Goal: Task Accomplishment & Management: Manage account settings

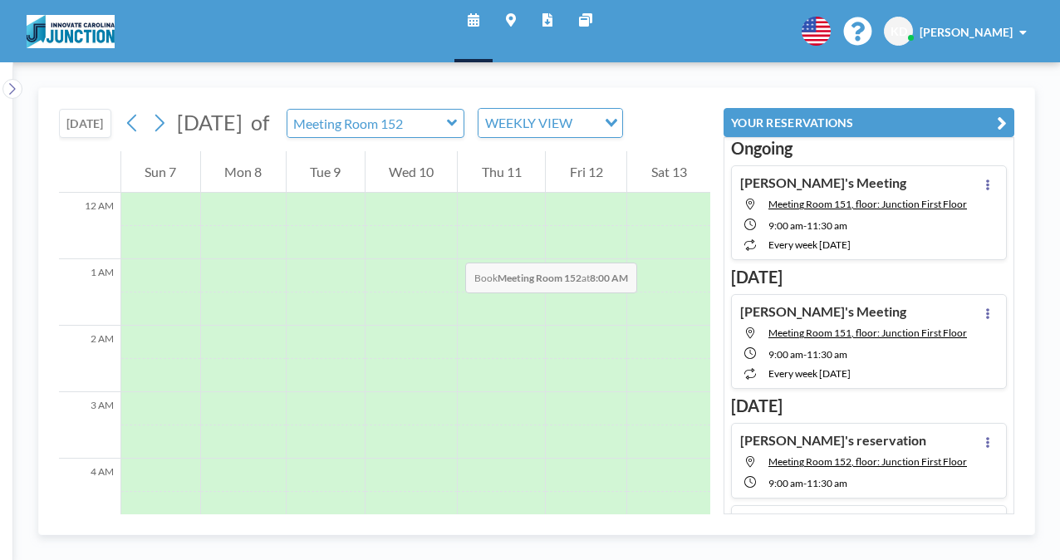
scroll to position [499, 0]
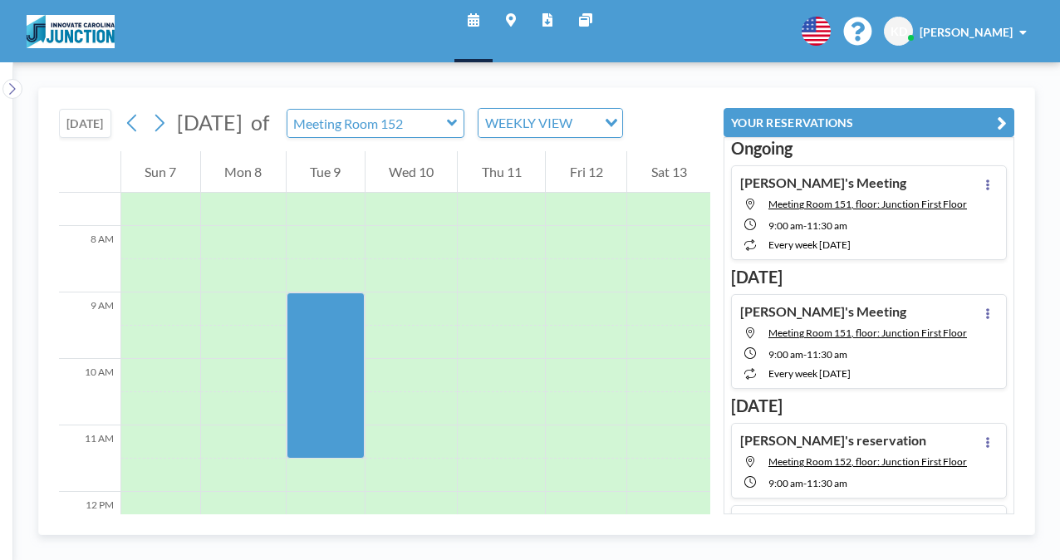
click at [96, 127] on button "[DATE]" at bounding box center [85, 123] width 52 height 29
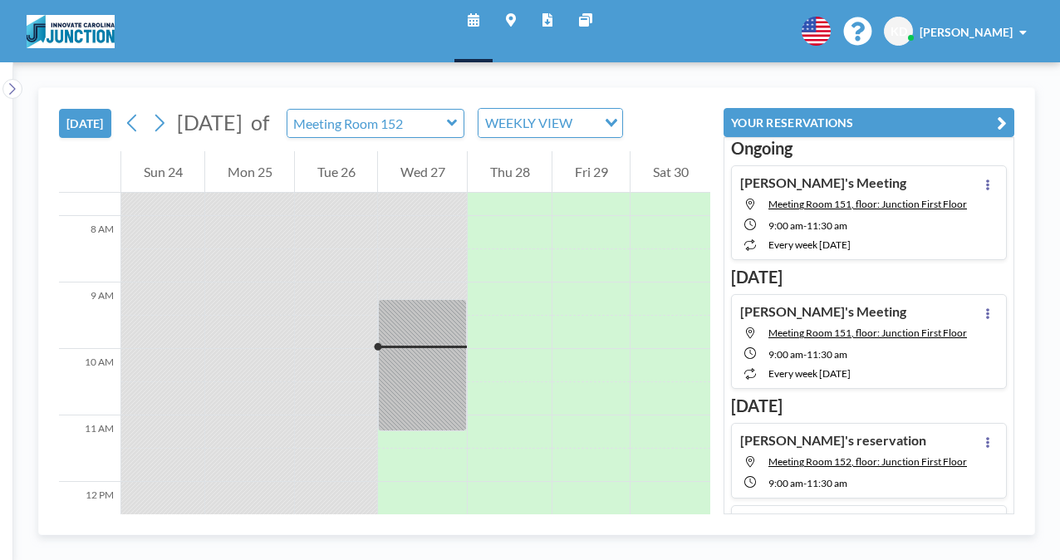
scroll to position [598, 0]
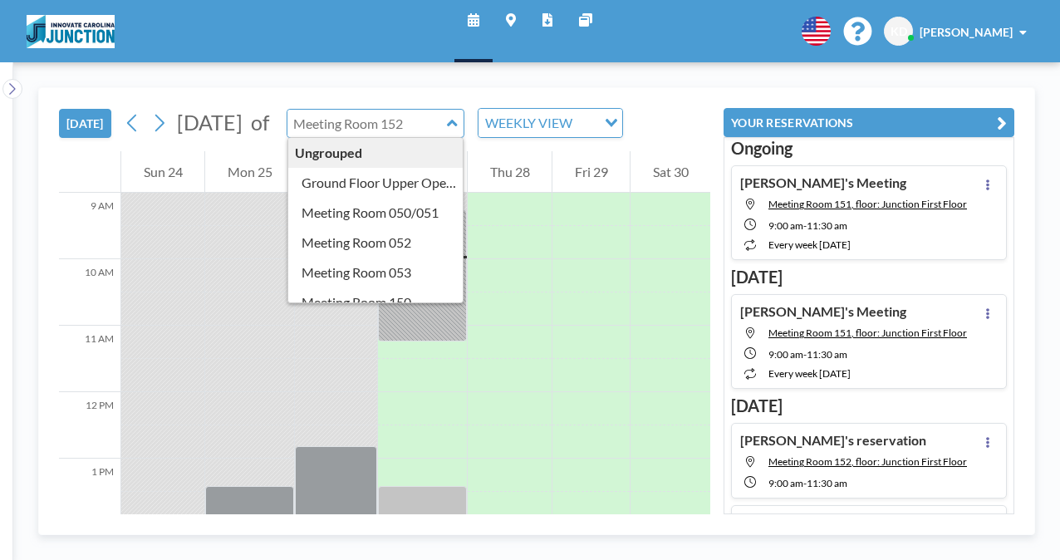
click at [432, 121] on input "text" at bounding box center [368, 123] width 160 height 27
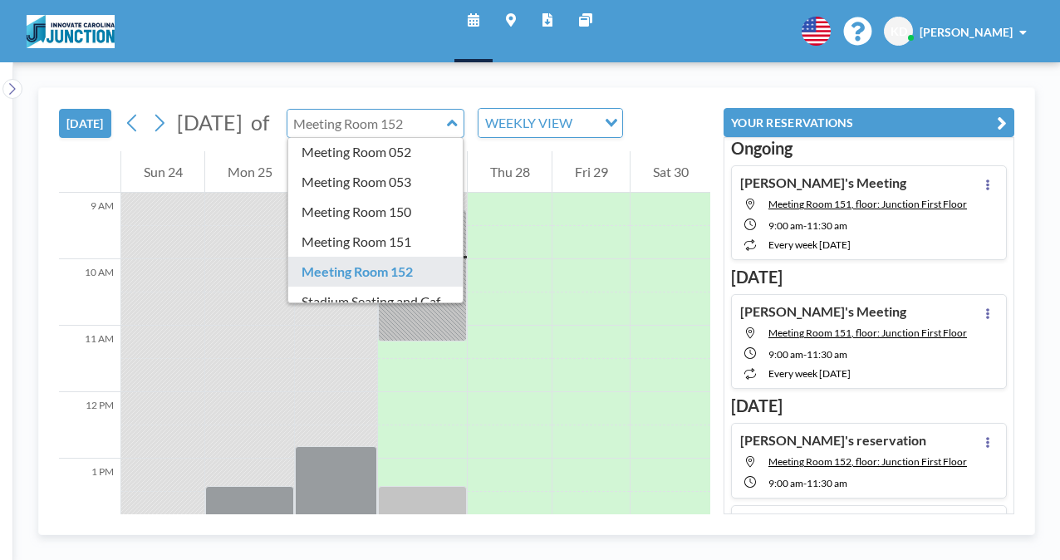
scroll to position [93, 0]
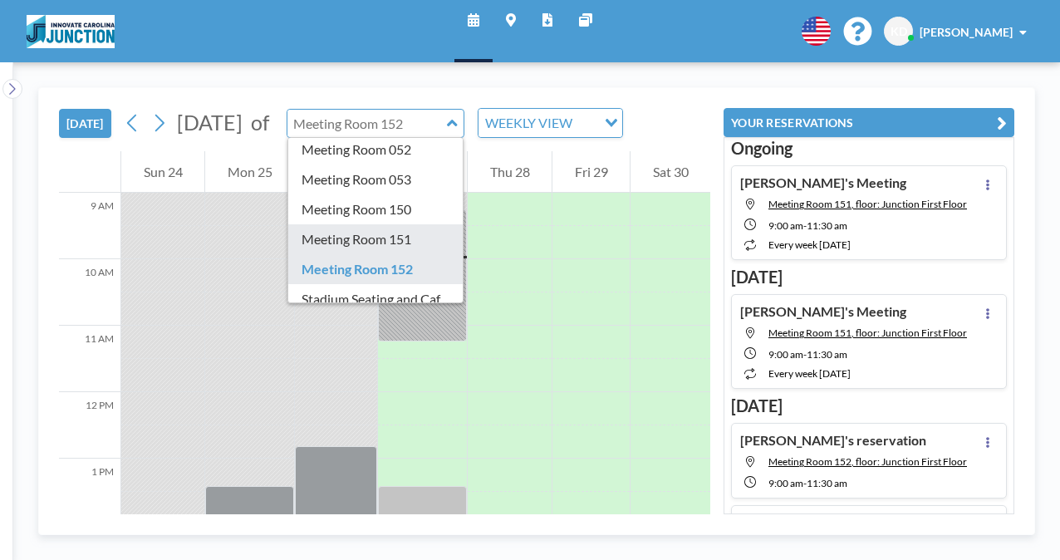
type input "Meeting Room 151"
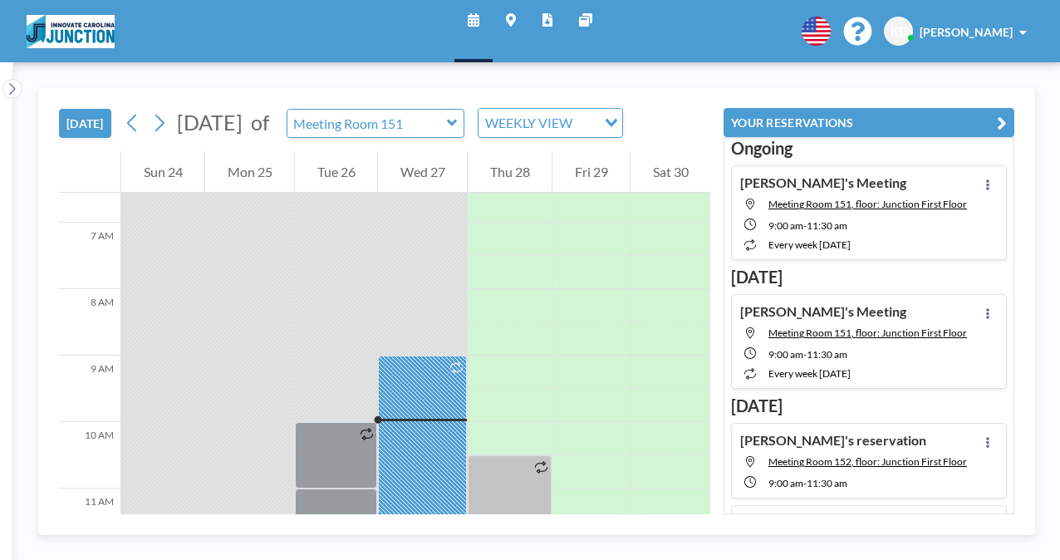
scroll to position [598, 0]
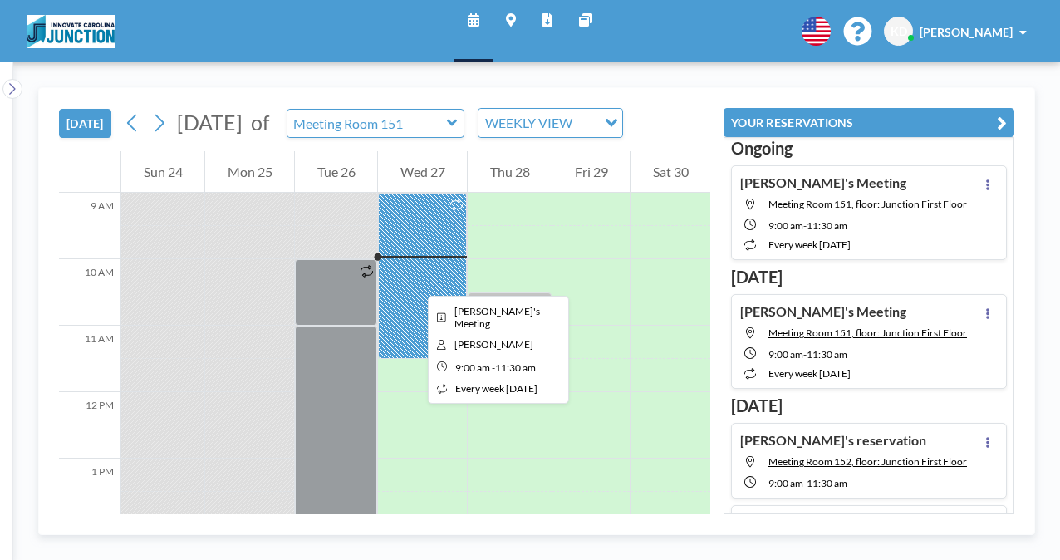
click at [416, 281] on div at bounding box center [422, 276] width 89 height 166
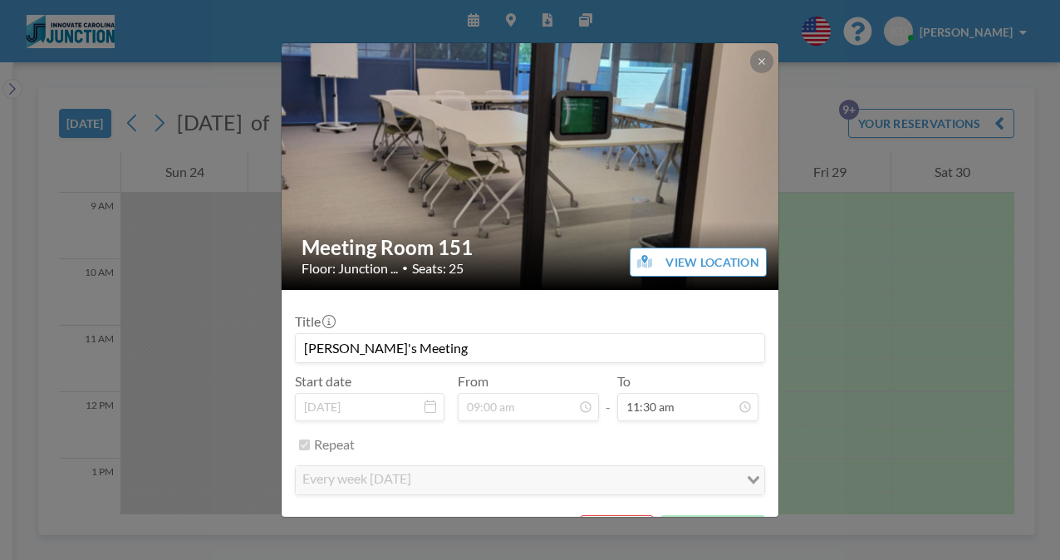
scroll to position [37, 0]
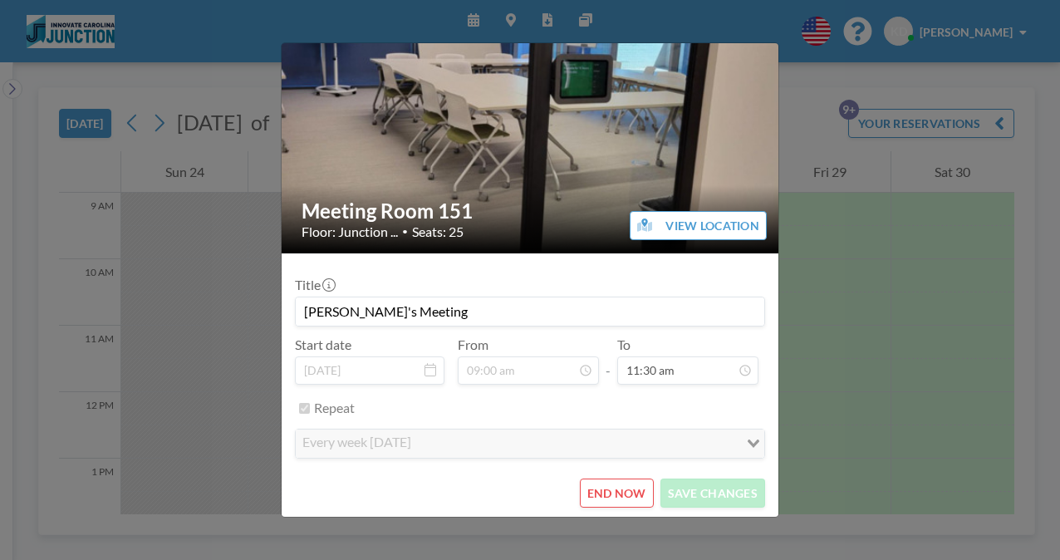
click at [618, 493] on button "END NOW" at bounding box center [617, 493] width 74 height 29
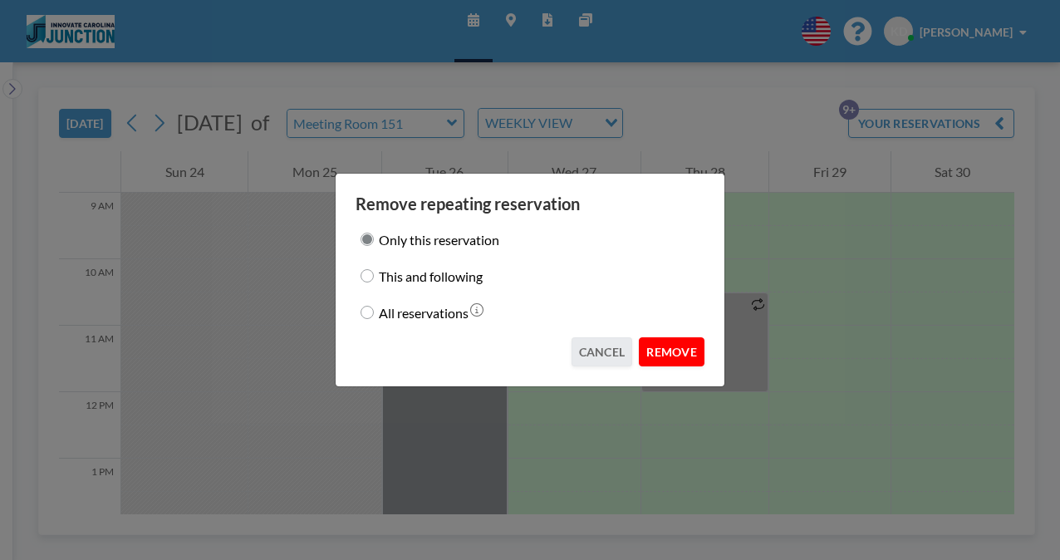
click at [663, 361] on button "REMOVE" at bounding box center [672, 351] width 66 height 29
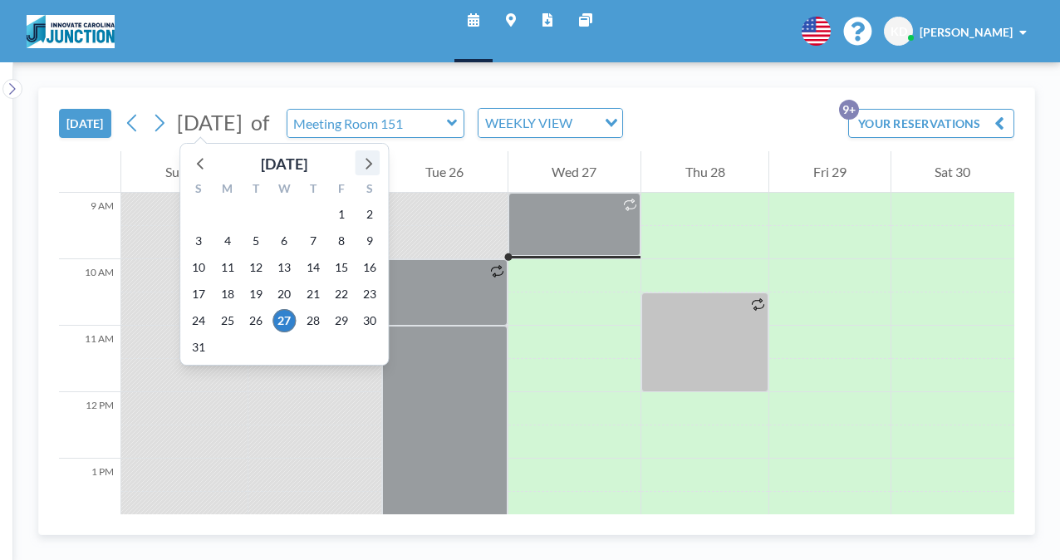
click at [366, 160] on icon at bounding box center [369, 164] width 7 height 12
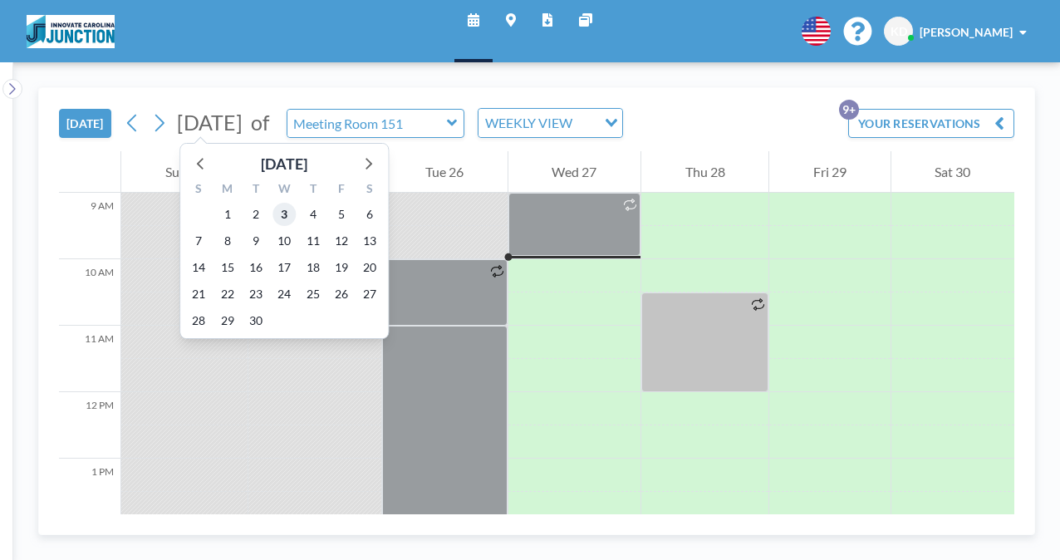
click at [276, 216] on span "3" at bounding box center [284, 214] width 23 height 23
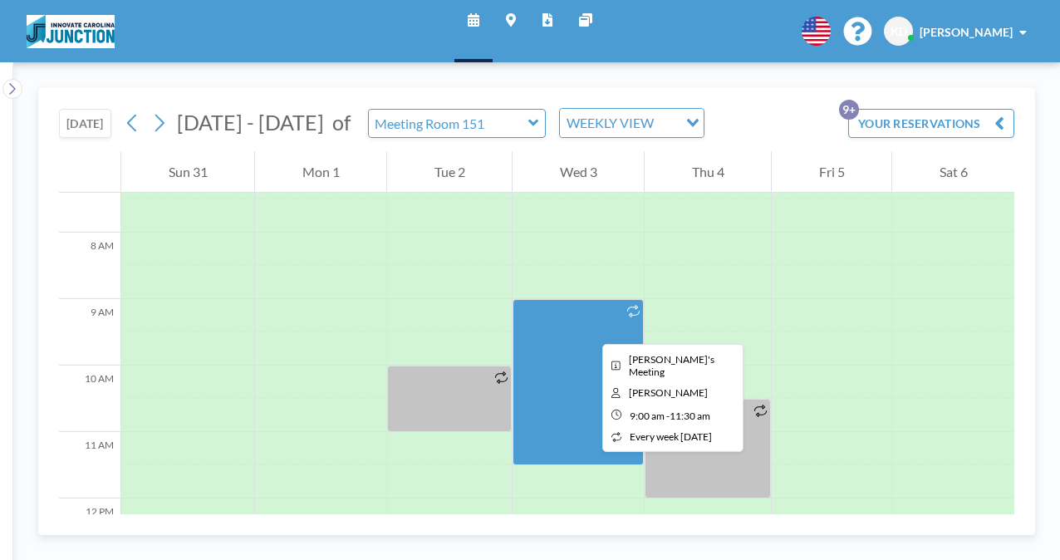
scroll to position [519, 0]
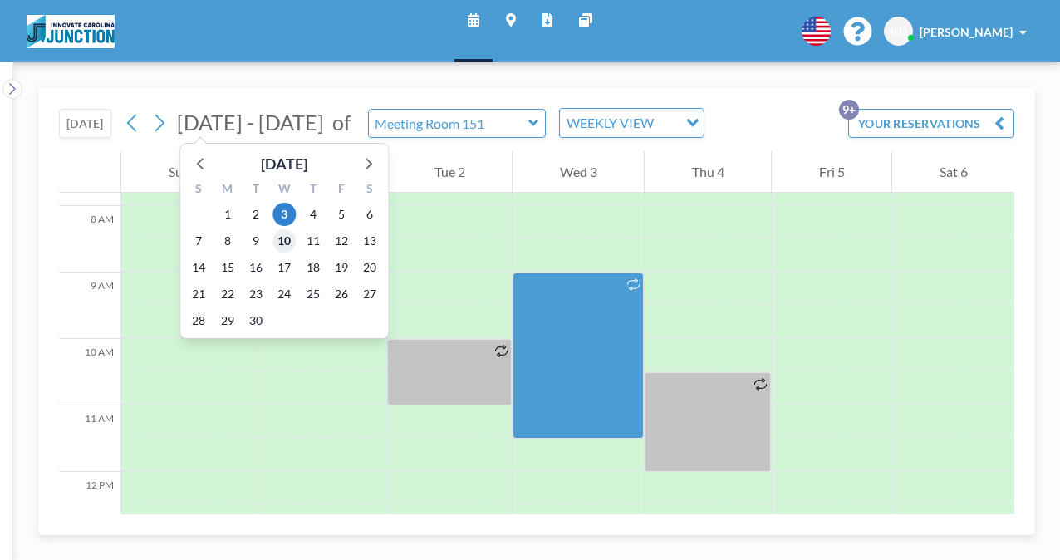
click at [284, 233] on span "10" at bounding box center [284, 240] width 23 height 23
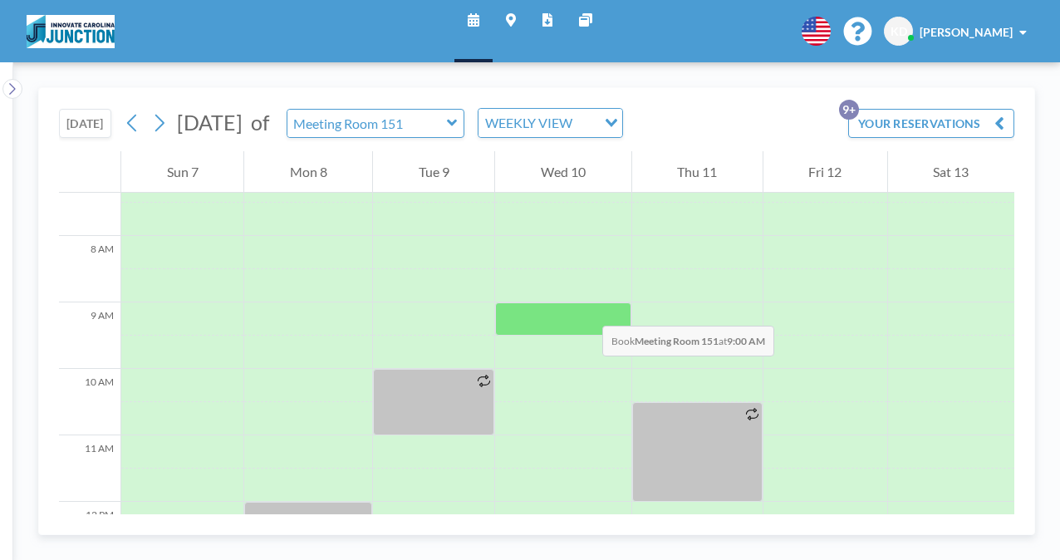
scroll to position [499, 0]
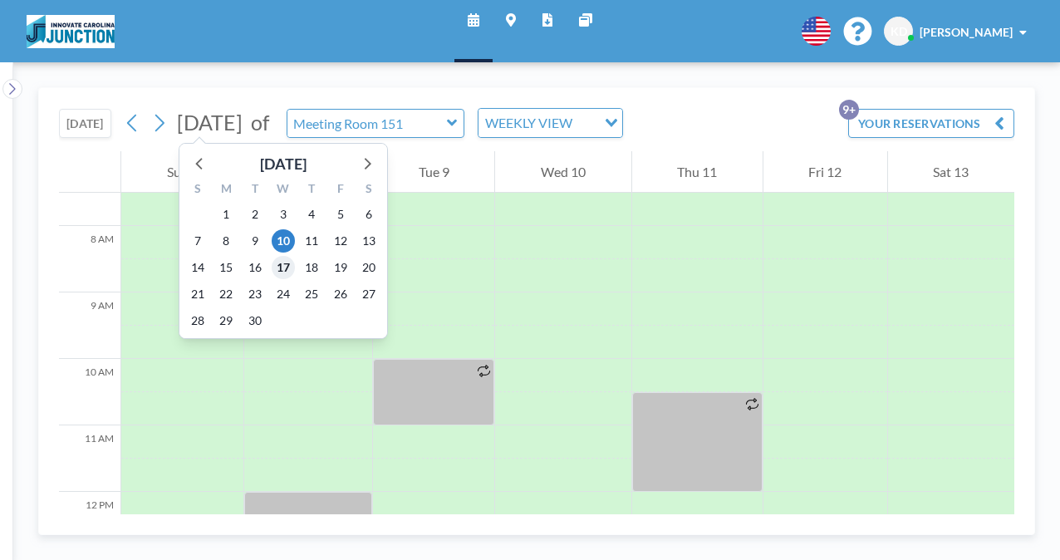
click at [285, 264] on span "17" at bounding box center [283, 267] width 23 height 23
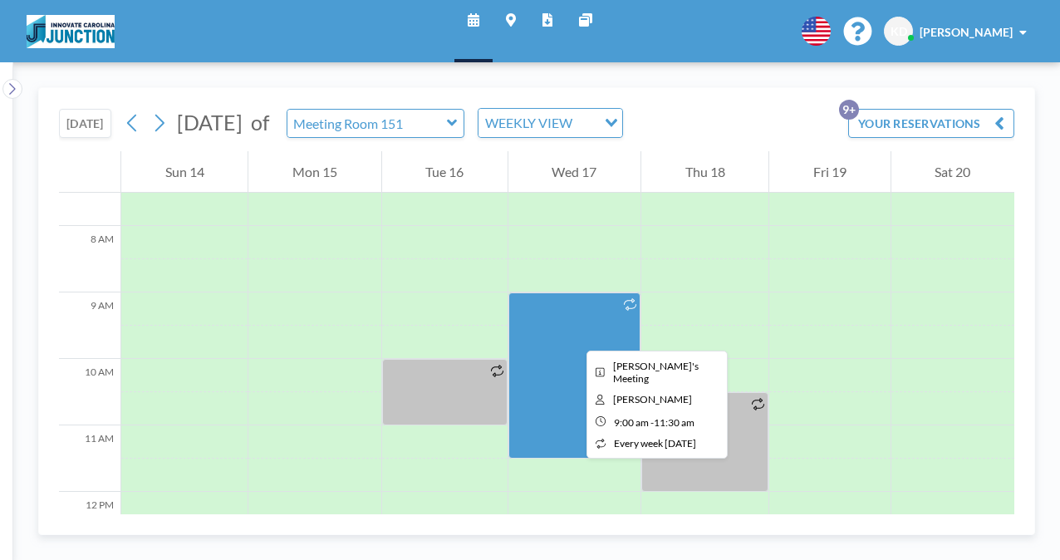
click at [573, 336] on div at bounding box center [575, 376] width 132 height 166
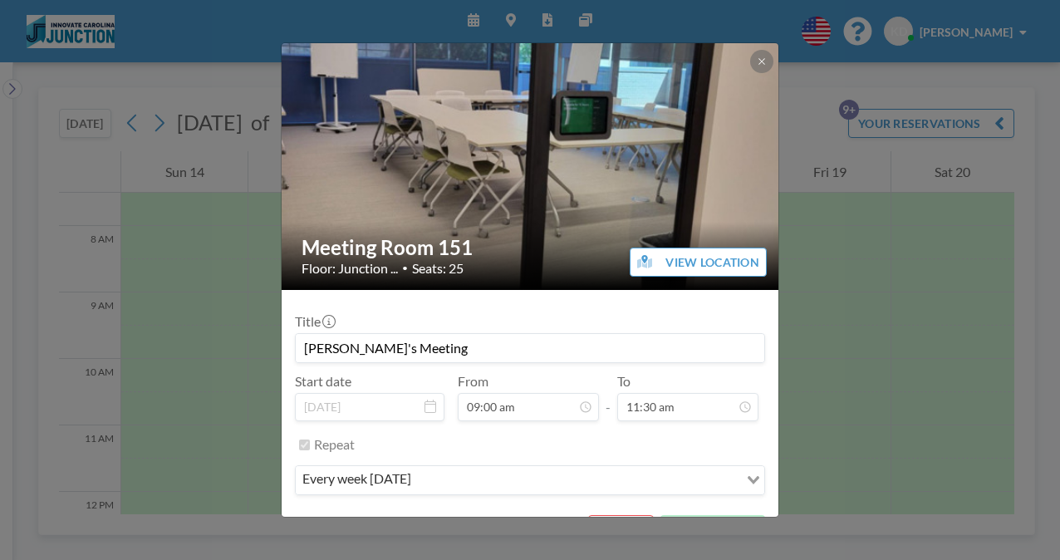
scroll to position [37, 0]
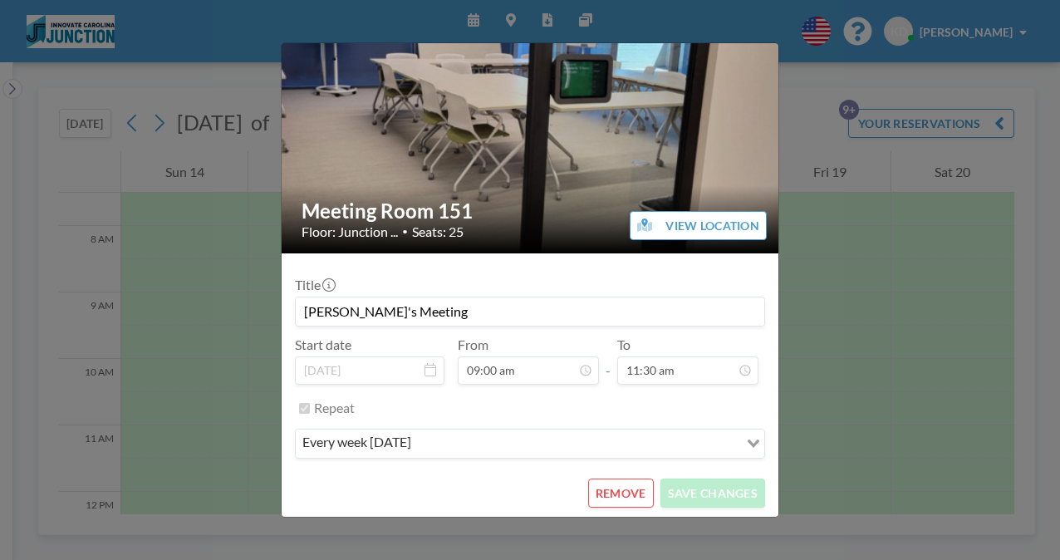
click at [618, 492] on button "REMOVE" at bounding box center [621, 493] width 66 height 29
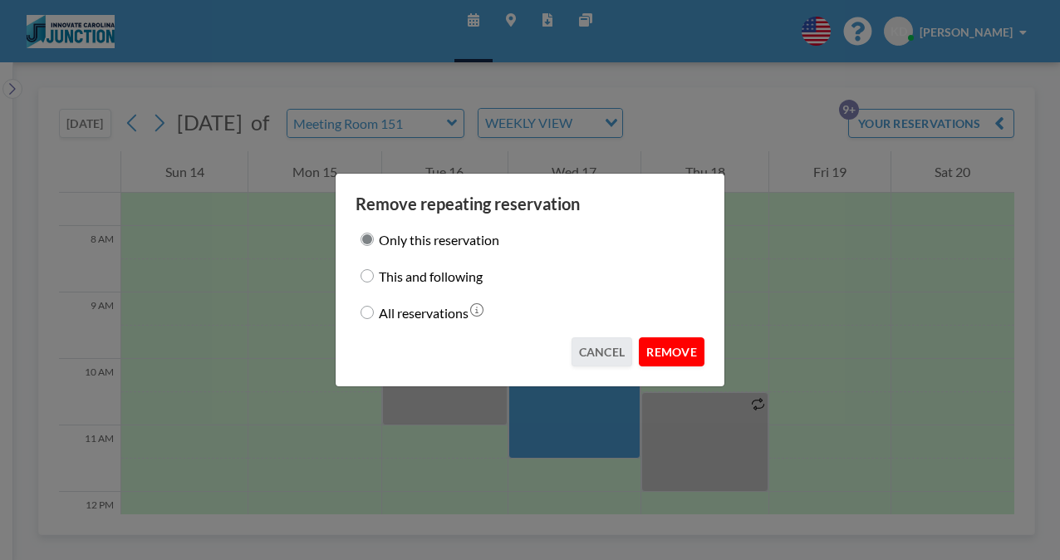
click at [668, 351] on button "REMOVE" at bounding box center [672, 351] width 66 height 29
